Goal: Task Accomplishment & Management: Use online tool/utility

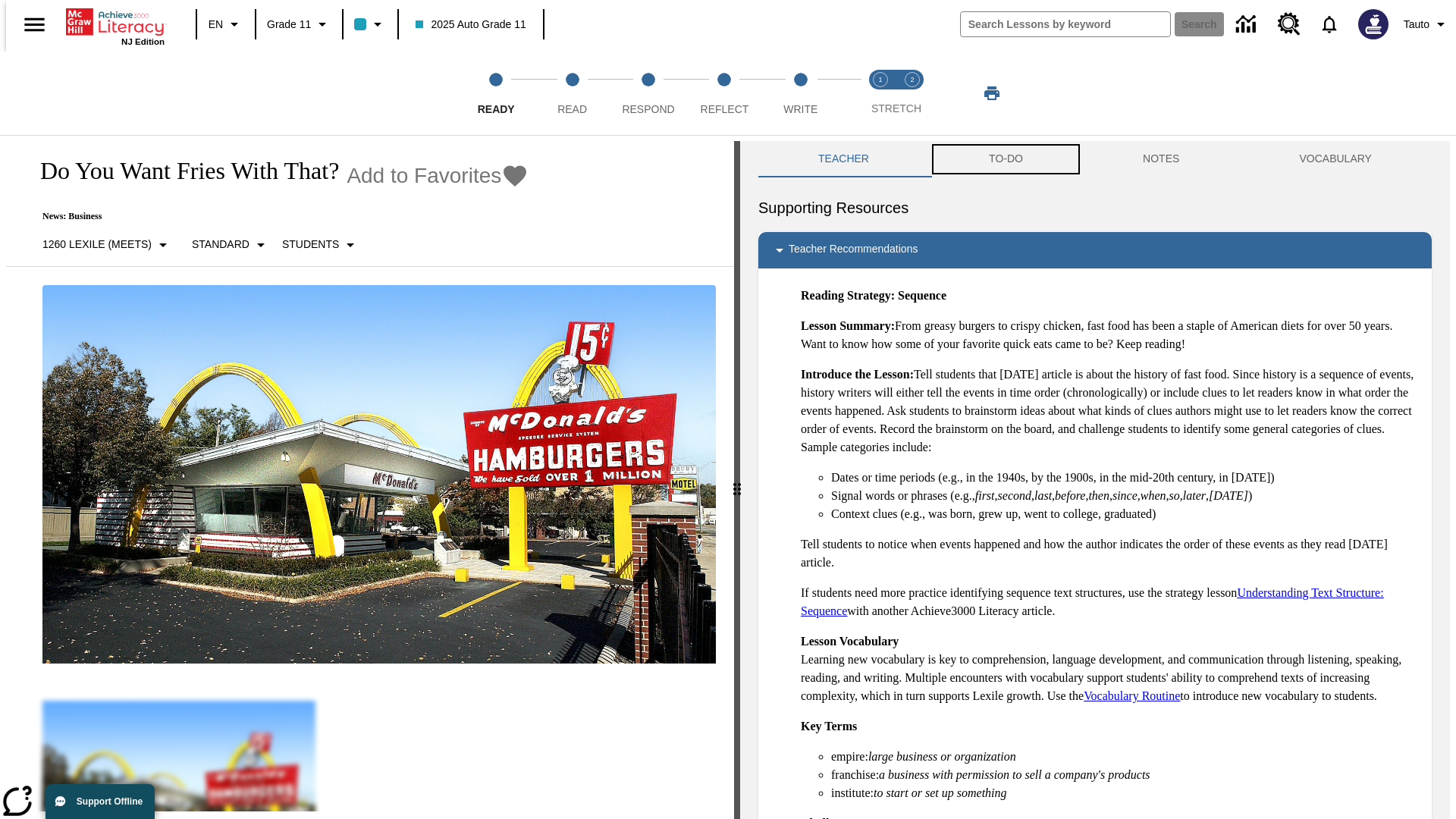
click at [1004, 160] on button "TO-DO" at bounding box center [1006, 159] width 154 height 37
